Goal: Information Seeking & Learning: Learn about a topic

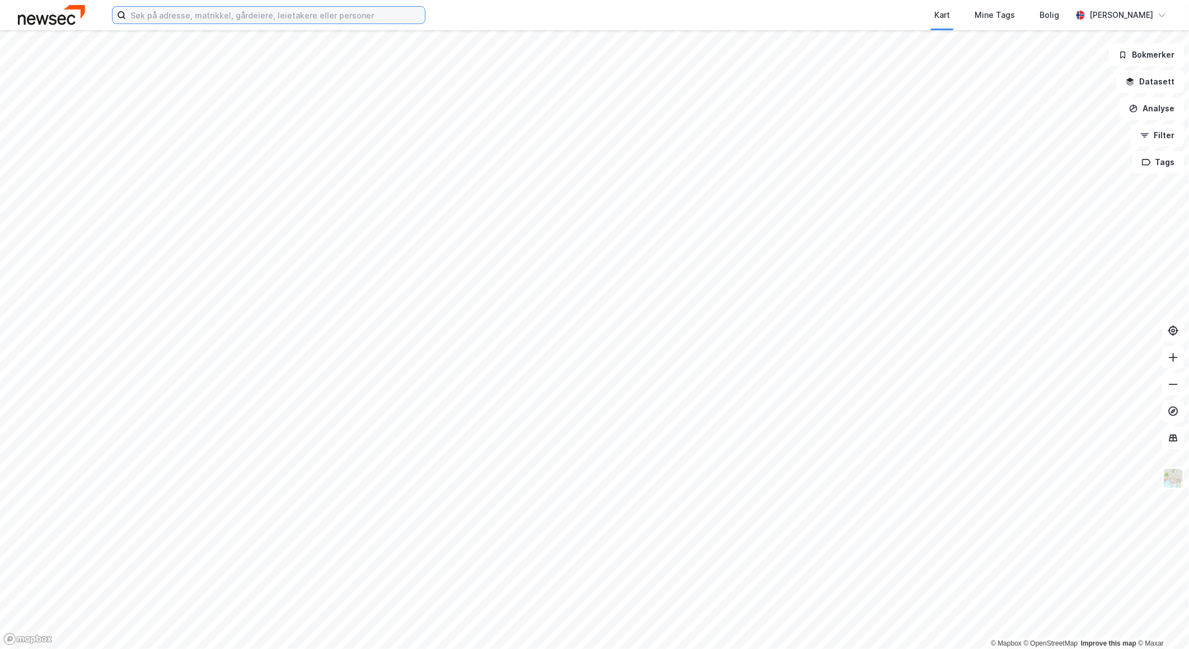
click at [252, 18] on input at bounding box center [275, 15] width 299 height 17
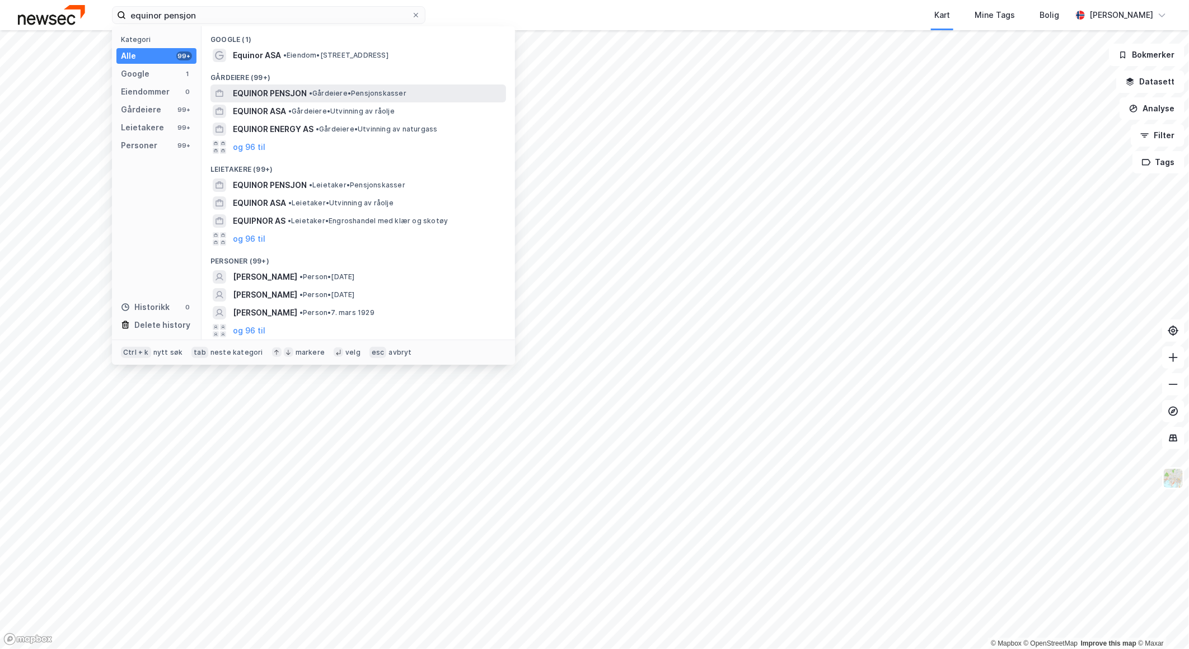
click at [308, 85] on div "EQUINOR PENSJON • Gårdeiere • Pensjonskasser" at bounding box center [357, 94] width 295 height 18
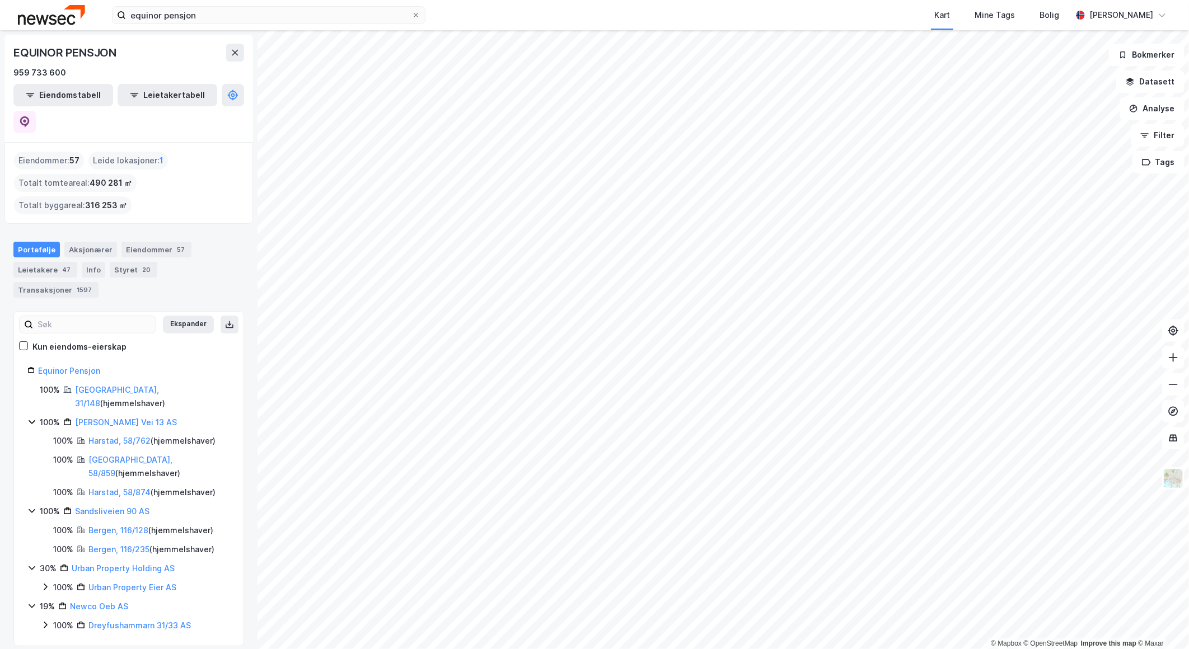
click at [45, 621] on icon at bounding box center [45, 625] width 9 height 9
click at [32, 602] on icon at bounding box center [31, 606] width 9 height 9
click at [32, 603] on icon at bounding box center [31, 606] width 3 height 7
click at [32, 602] on icon at bounding box center [31, 606] width 9 height 9
click at [49, 583] on icon at bounding box center [45, 587] width 9 height 9
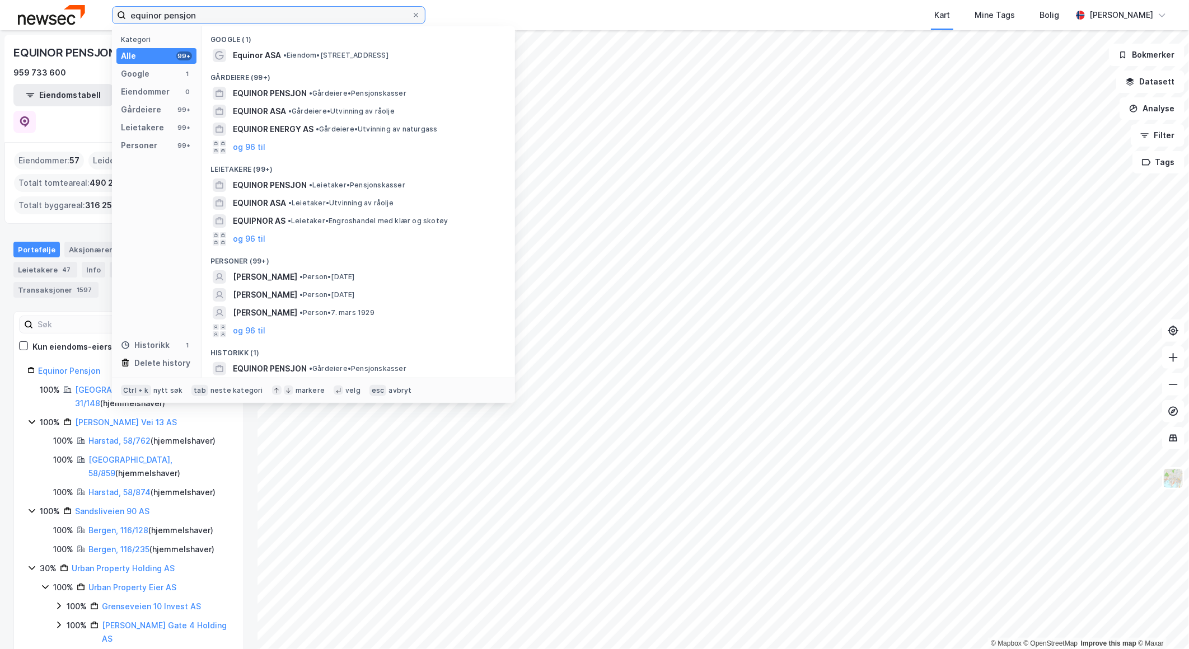
drag, startPoint x: 215, startPoint y: 15, endPoint x: 77, endPoint y: -12, distance: 140.9
click at [77, 0] on html "equinor pensjon Kategori Alle 99+ Google 1 Eiendommer 0 Gårdeiere 99+ Leietaker…" at bounding box center [594, 324] width 1189 height 649
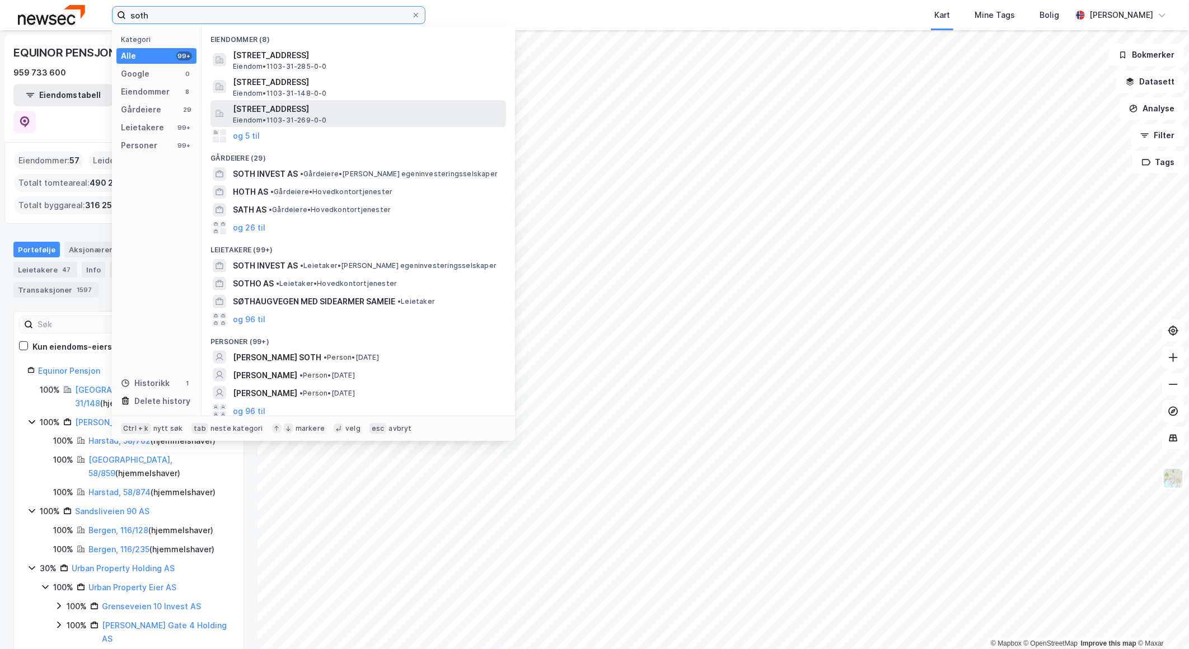
type input "soth"
click at [347, 110] on span "Sothammargeilen 3, 4029, STAVANGER, STAVANGER" at bounding box center [367, 108] width 269 height 13
